Goal: Find specific page/section: Find specific page/section

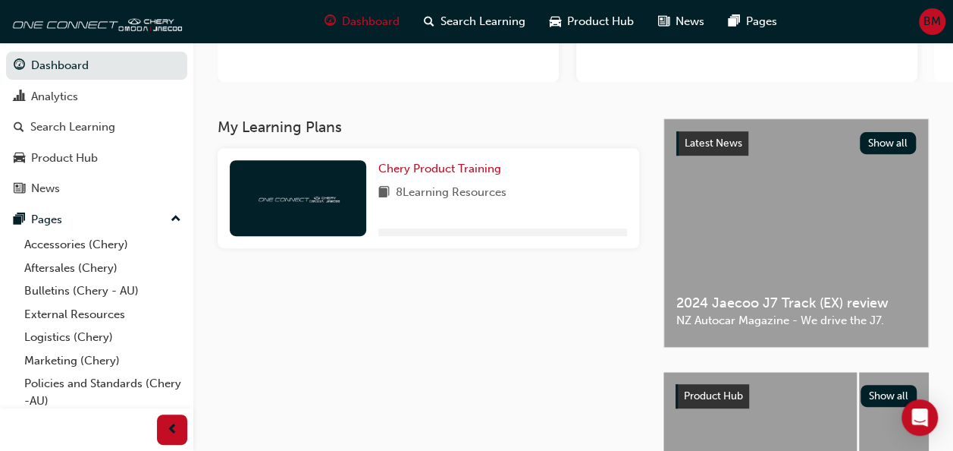
scroll to position [228, 0]
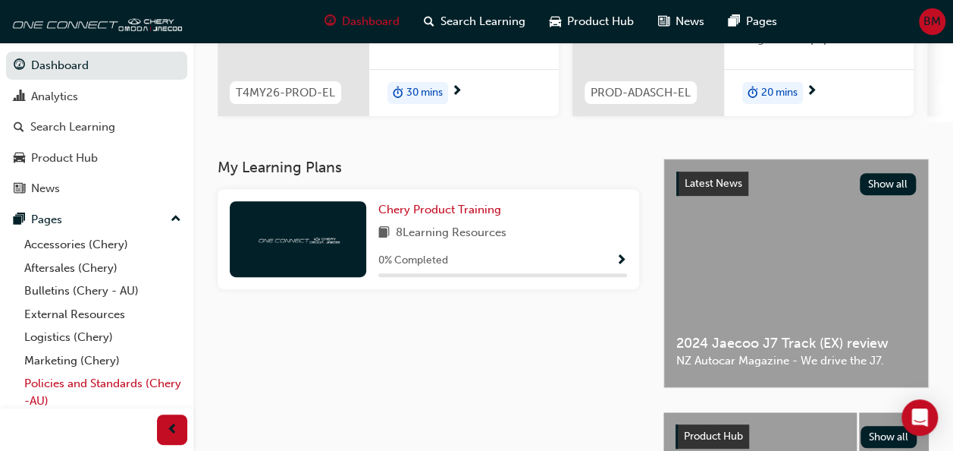
click at [60, 385] on link "Policies and Standards (Chery -AU)" at bounding box center [102, 392] width 169 height 40
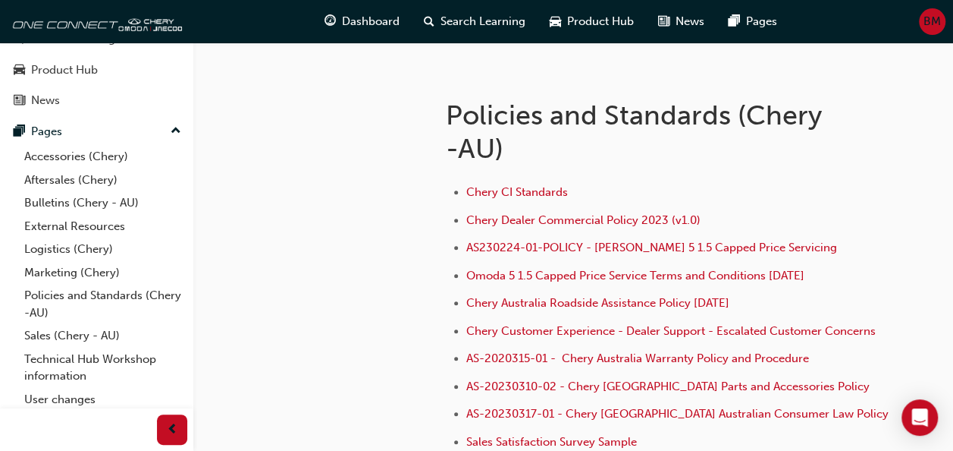
scroll to position [114, 0]
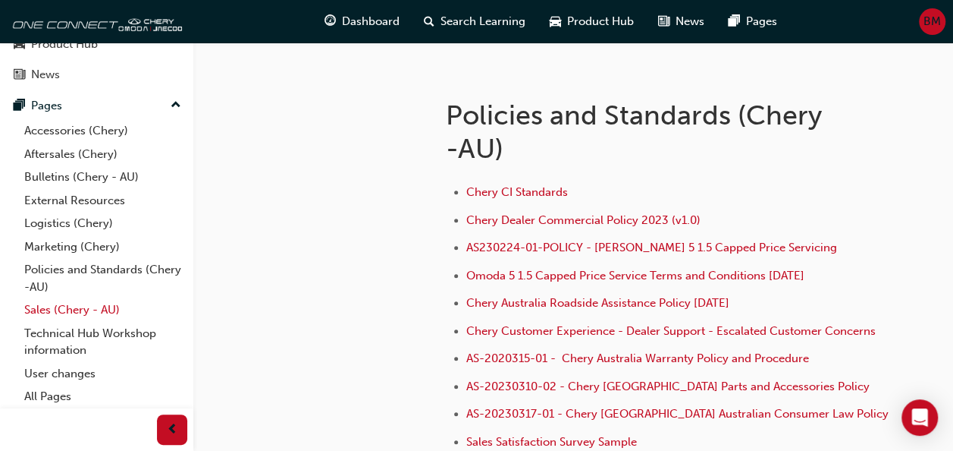
click at [62, 309] on link "Sales (Chery - AU)" at bounding box center [102, 310] width 169 height 24
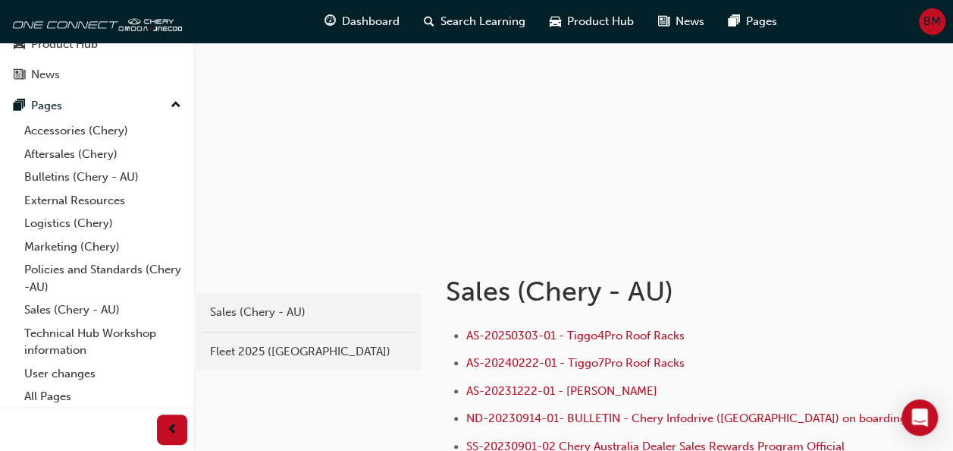
scroll to position [76, 0]
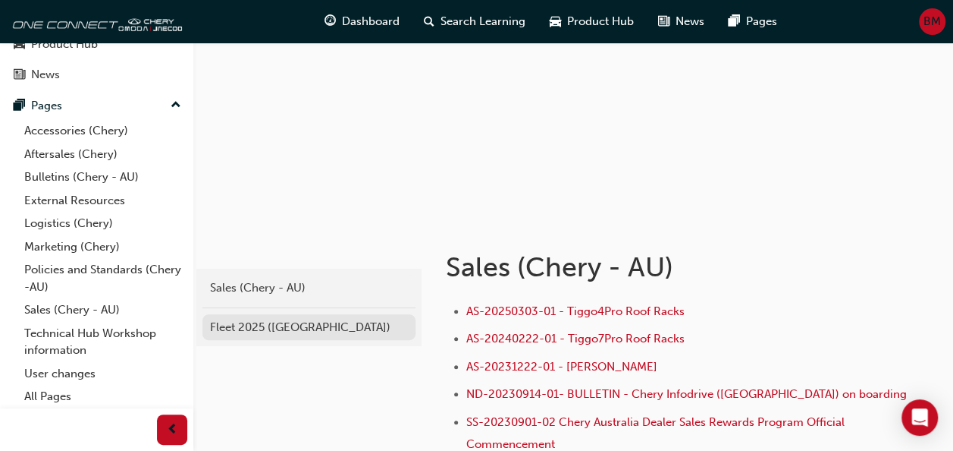
click at [266, 323] on div "Fleet 2025 ([GEOGRAPHIC_DATA])" at bounding box center [309, 327] width 198 height 17
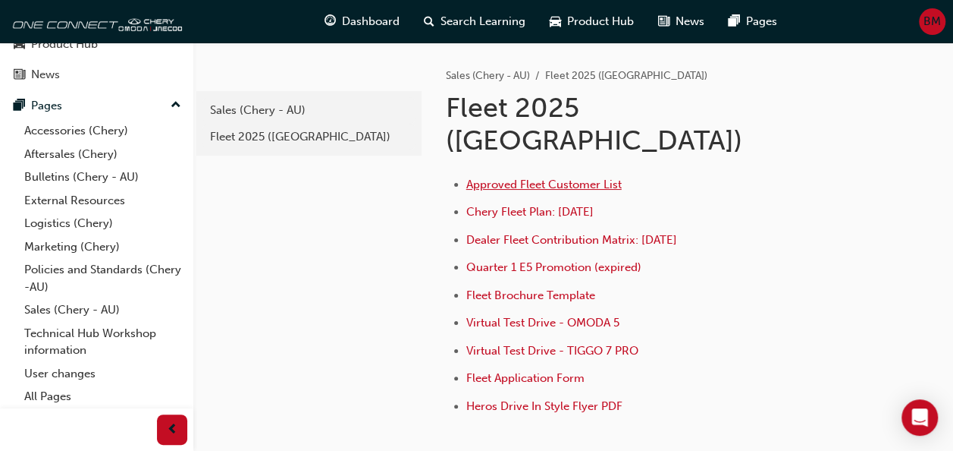
click at [553, 177] on span "Approved Fleet Customer List" at bounding box center [543, 184] width 155 height 14
